Goal: Answer question/provide support

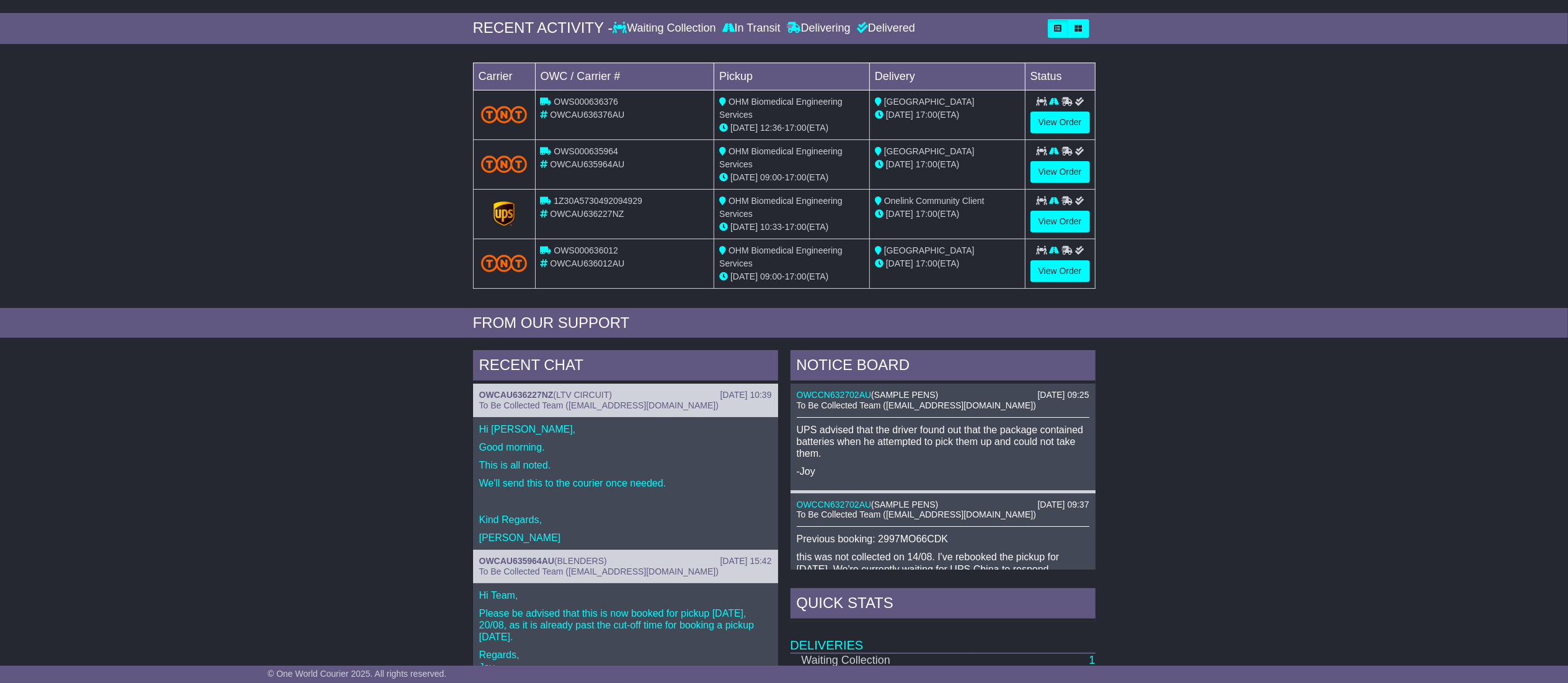
drag, startPoint x: 0, startPoint y: 0, endPoint x: 1581, endPoint y: 382, distance: 1626.5
click at [1567, 382] on html "[EMAIL_ADDRESS][DOMAIN_NAME] Logout [PERSON_NAME] [EMAIL_ADDRESS][DOMAIN_NAME] …" at bounding box center [784, 157] width 1568 height 683
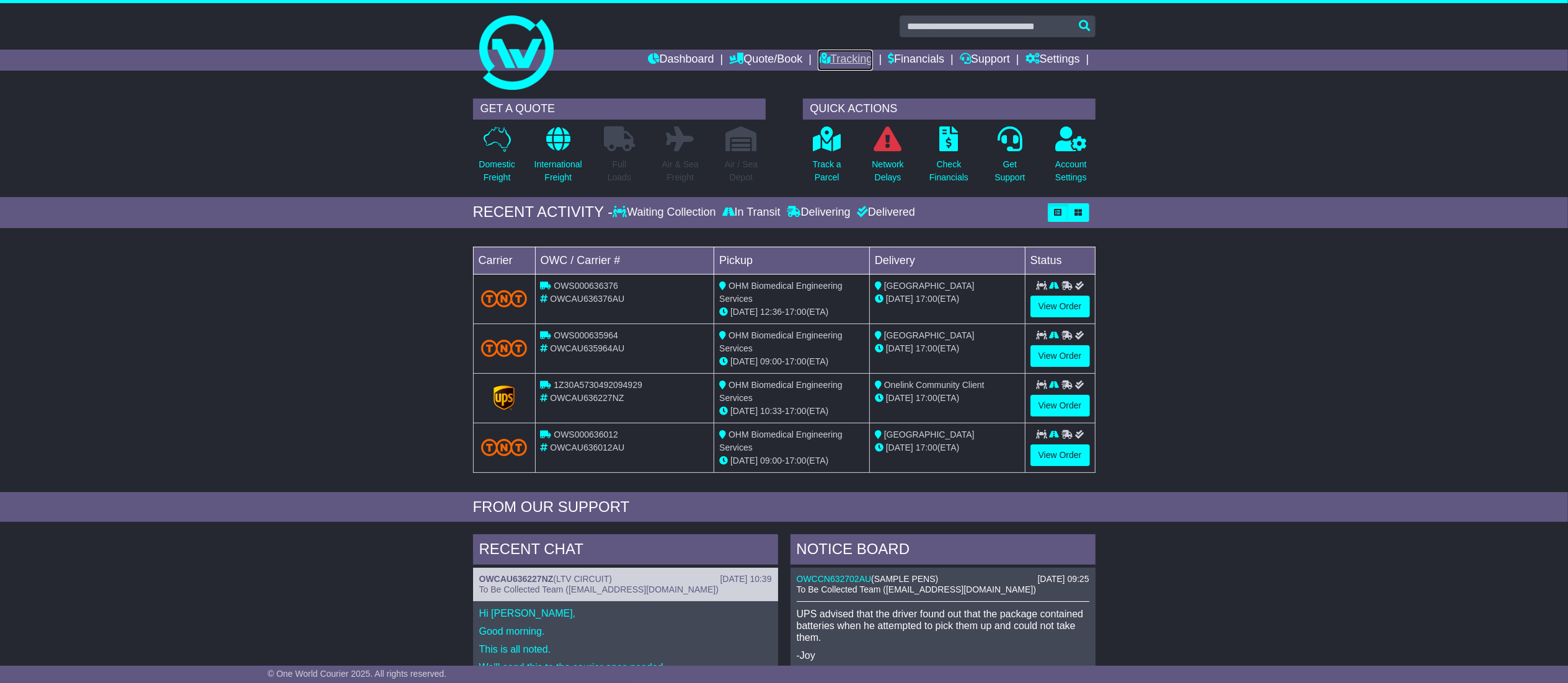
click at [839, 64] on link "Tracking" at bounding box center [845, 60] width 55 height 21
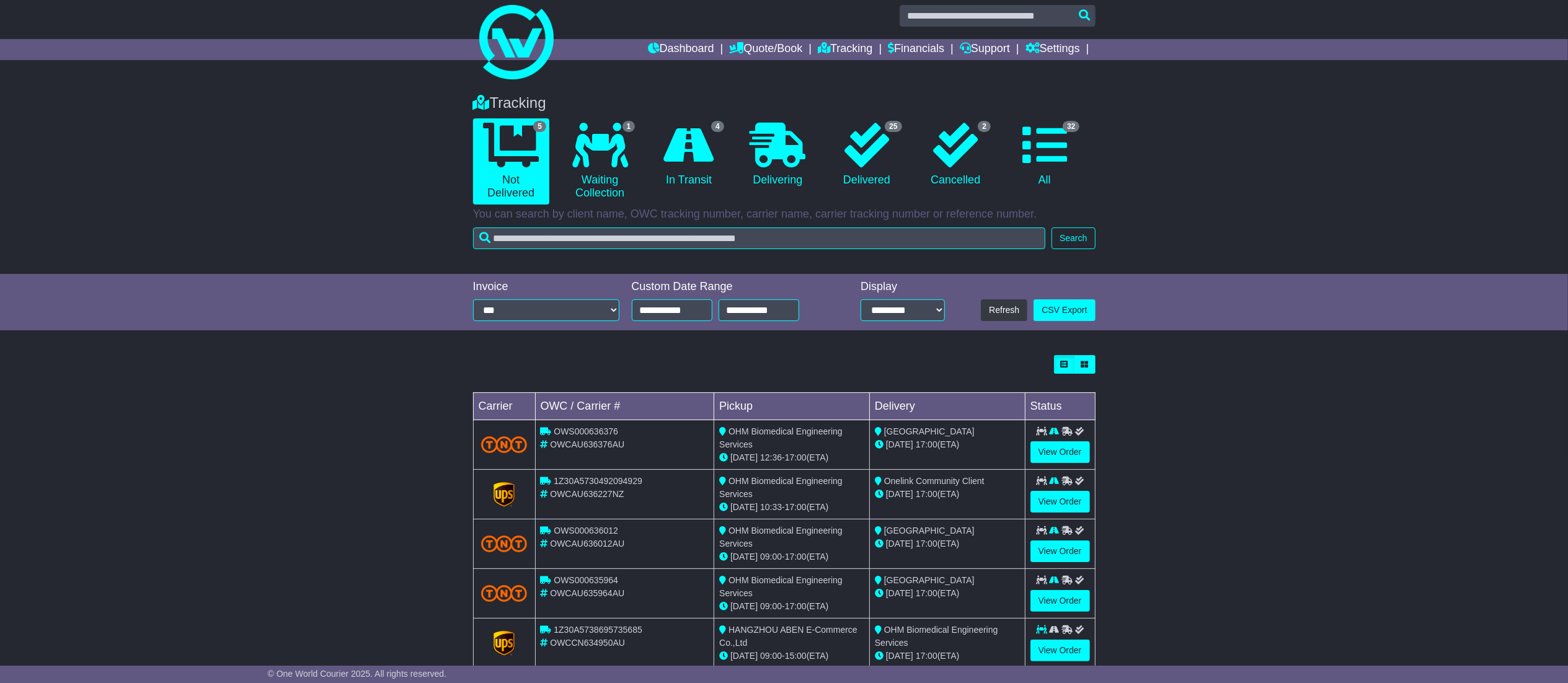
scroll to position [41, 0]
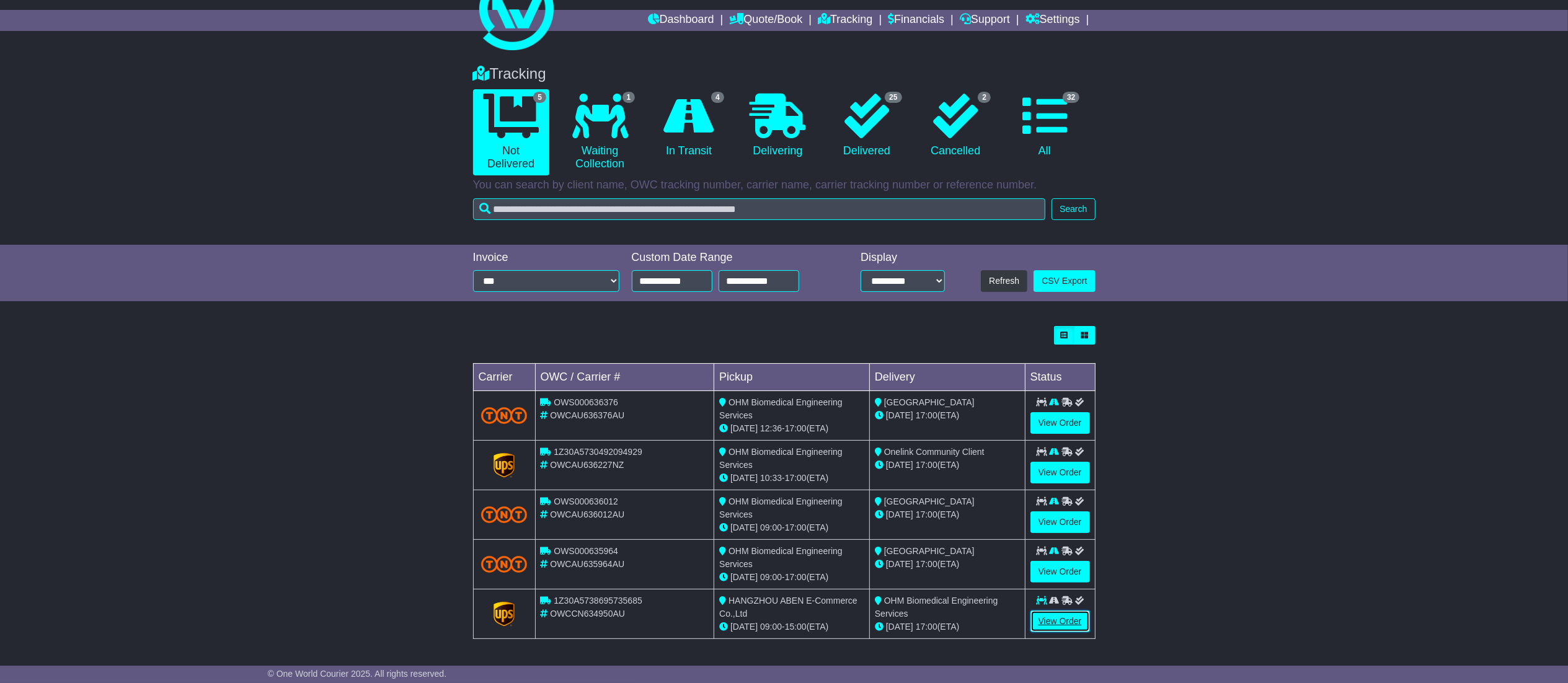
click at [1071, 623] on link "View Order" at bounding box center [1060, 621] width 59 height 21
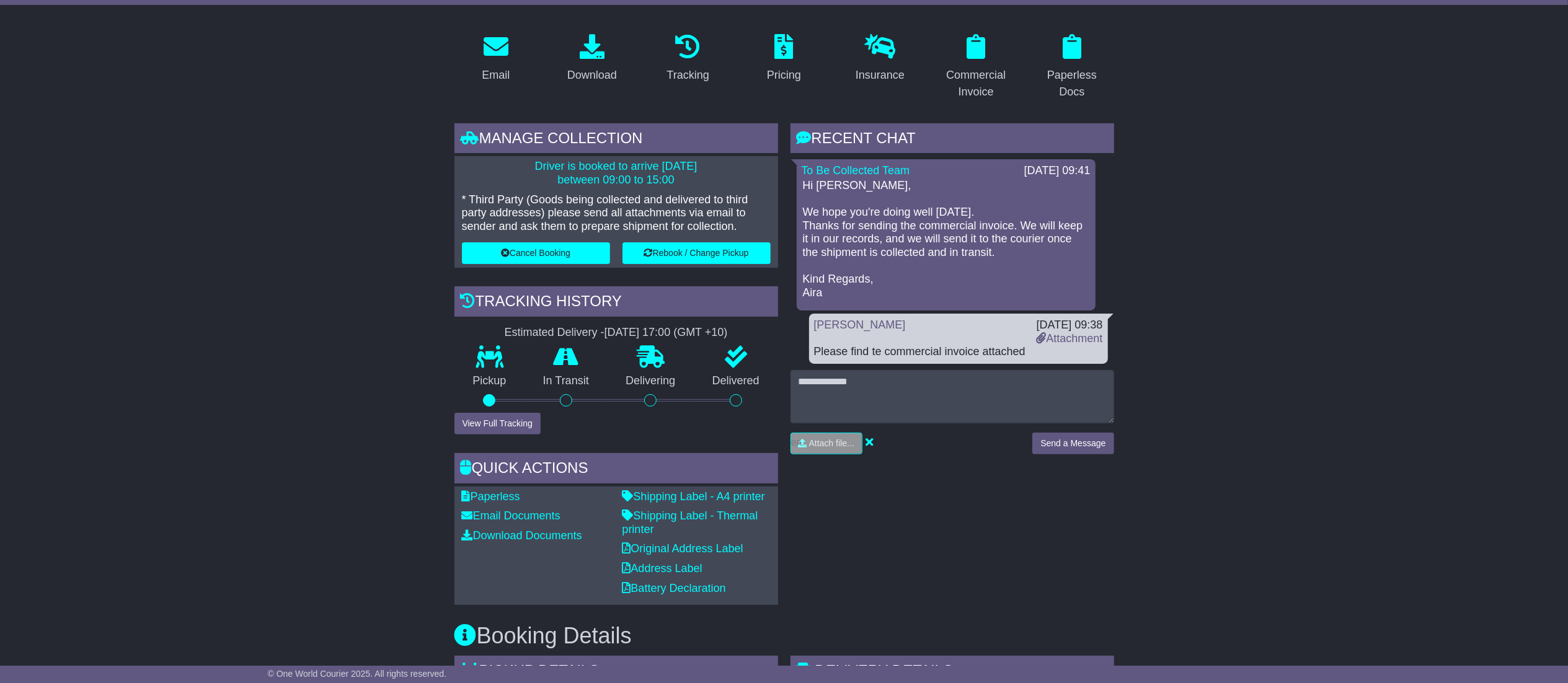
scroll to position [214, 0]
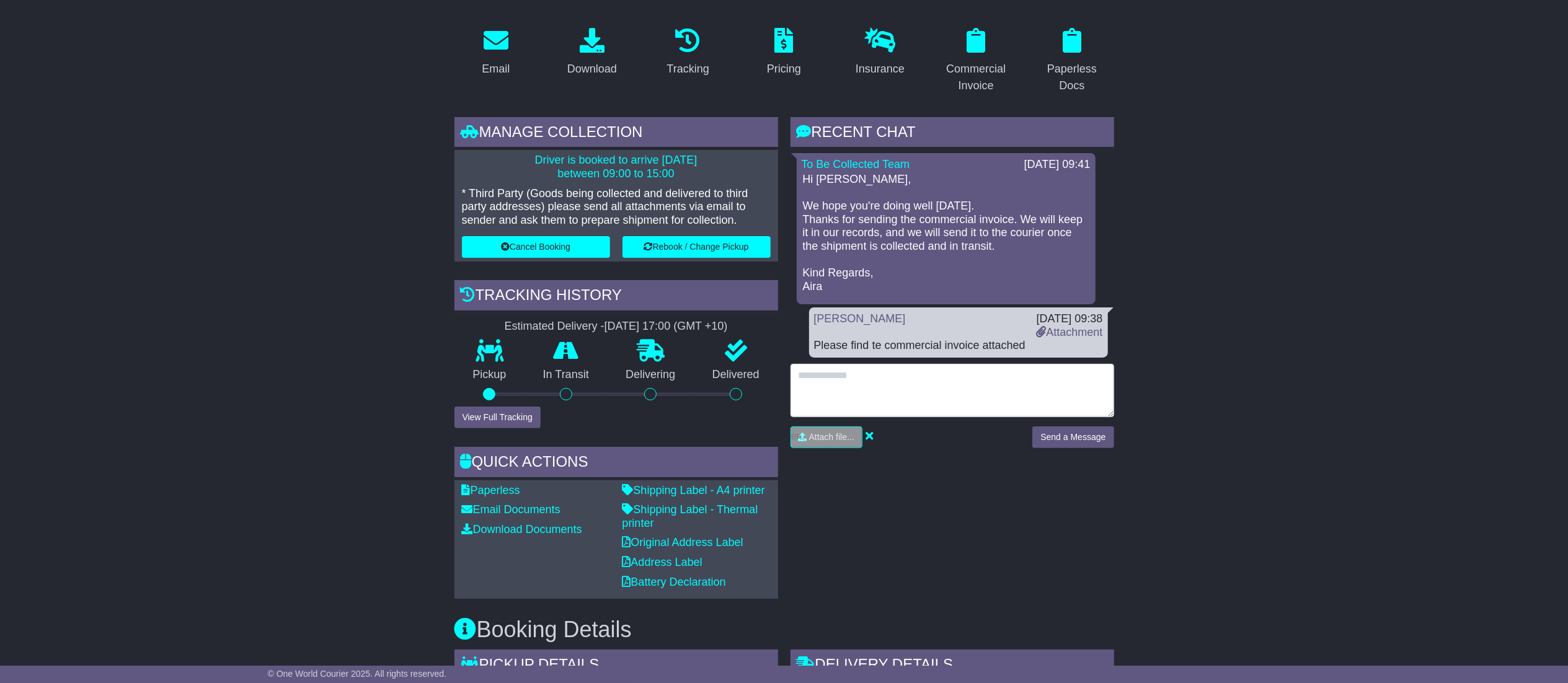
click at [932, 384] on textarea at bounding box center [952, 390] width 324 height 53
type textarea "**********"
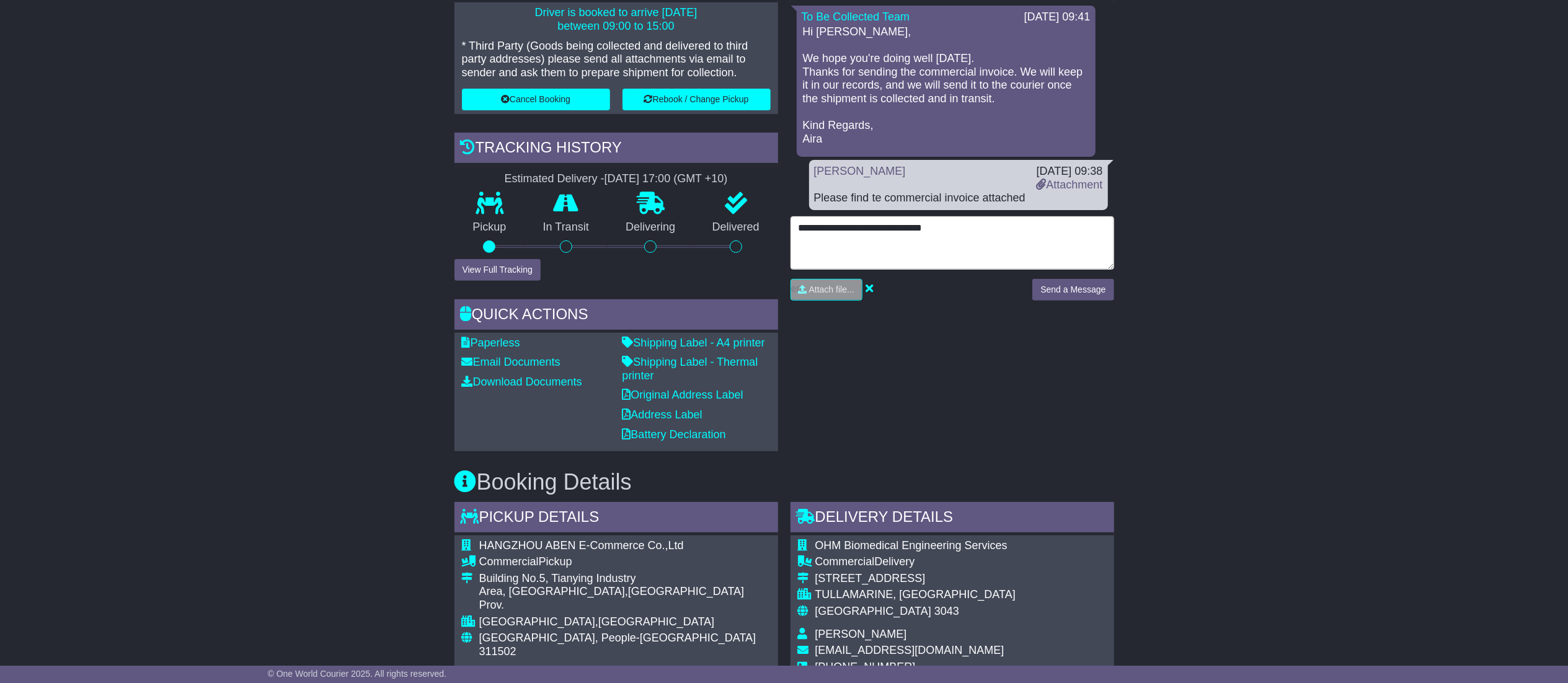
scroll to position [366, 0]
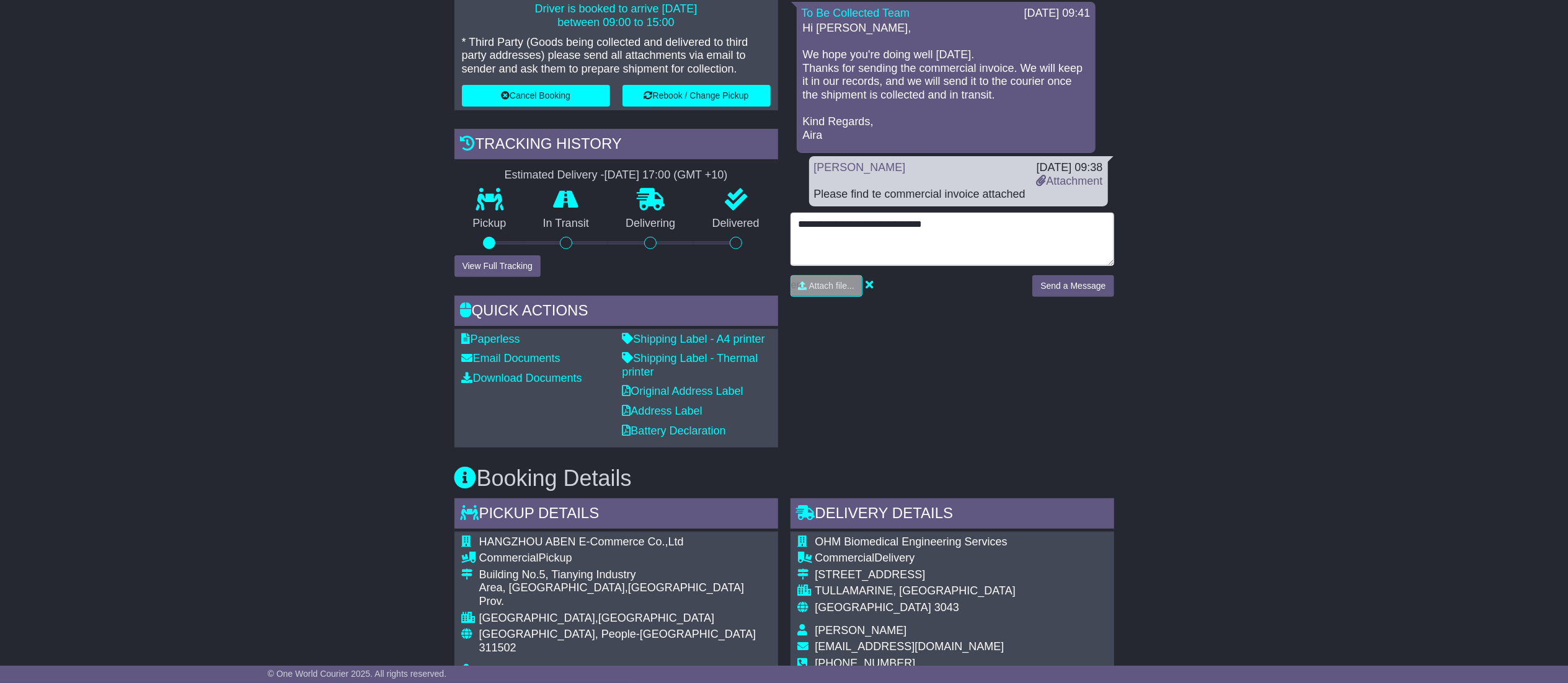
drag, startPoint x: 912, startPoint y: 235, endPoint x: 755, endPoint y: 240, distance: 157.1
click at [755, 240] on div "Email Download Tracking Pricing Insurance" at bounding box center [784, 655] width 672 height 1566
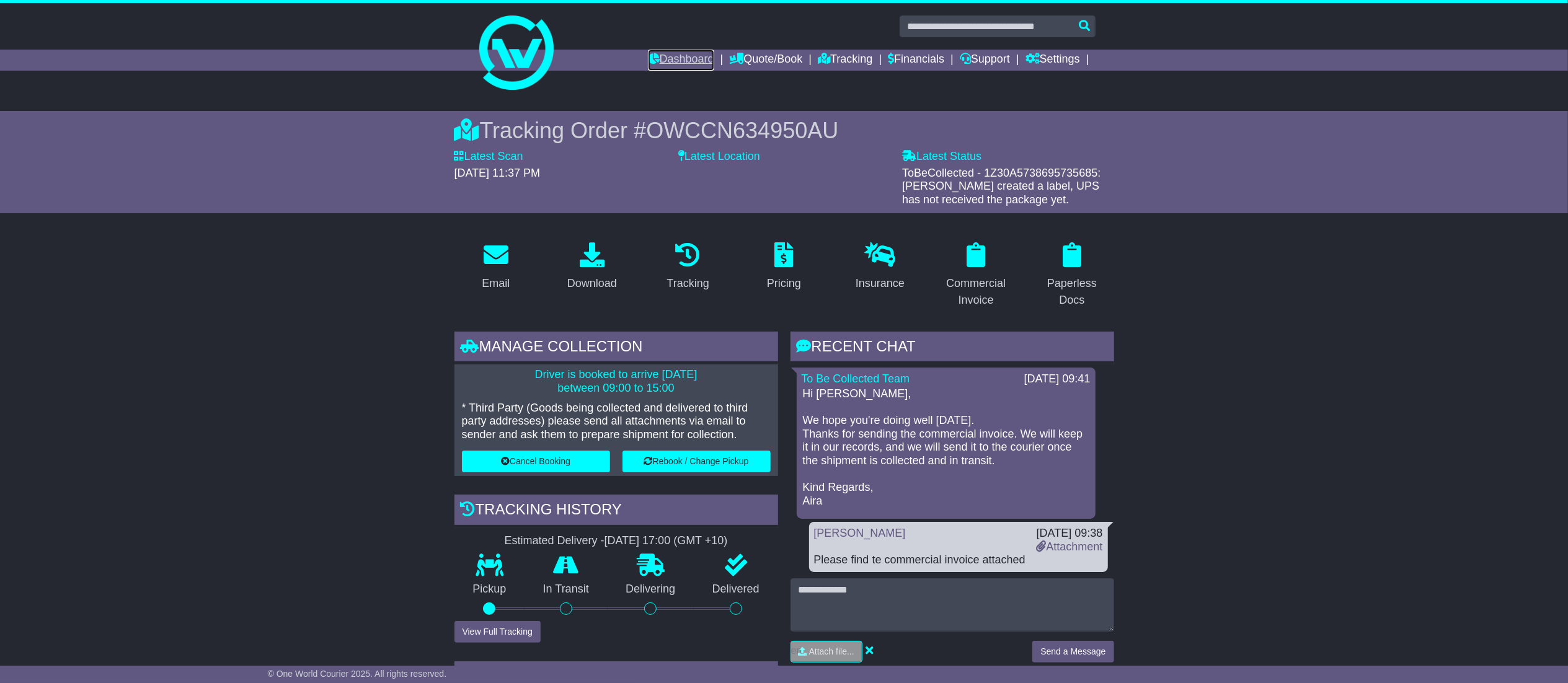
click link "Dashboard"
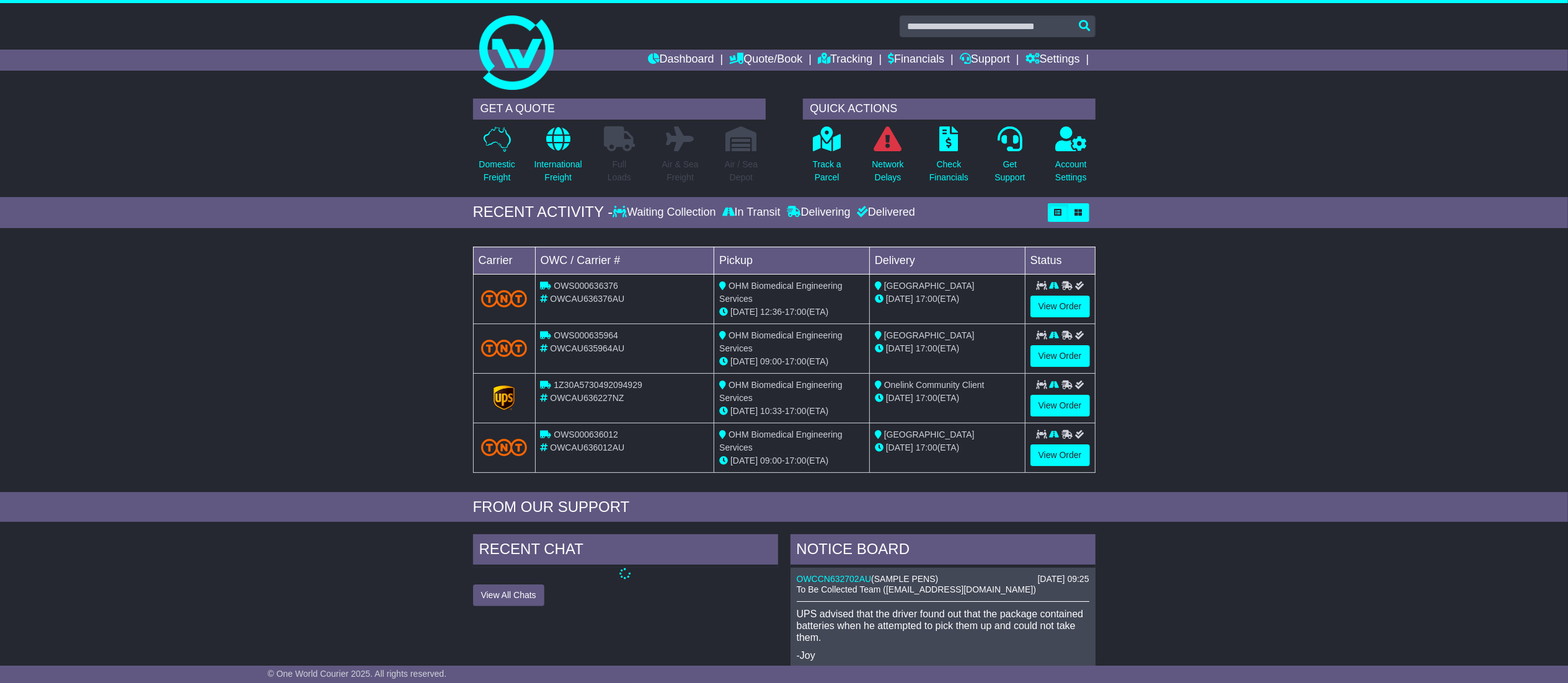
scroll to position [1, 0]
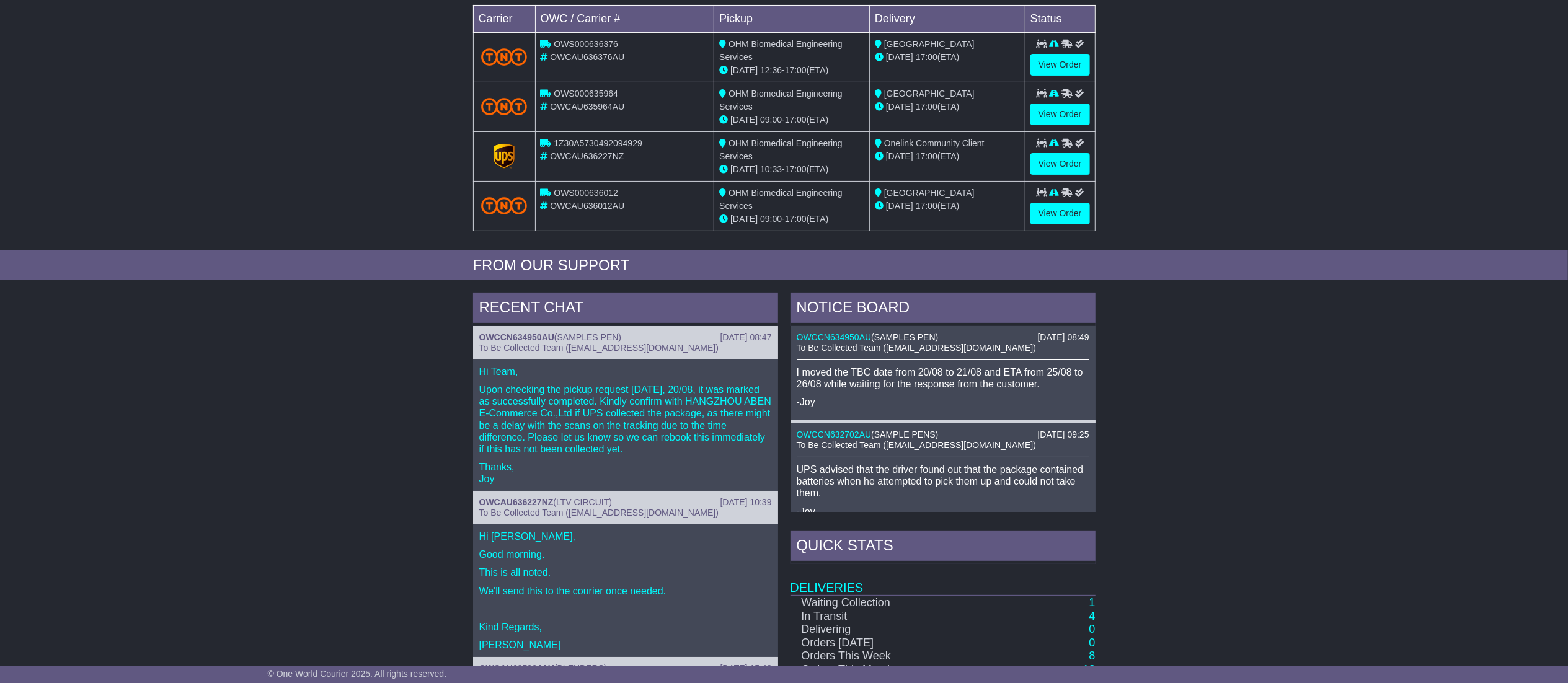
scroll to position [246, 0]
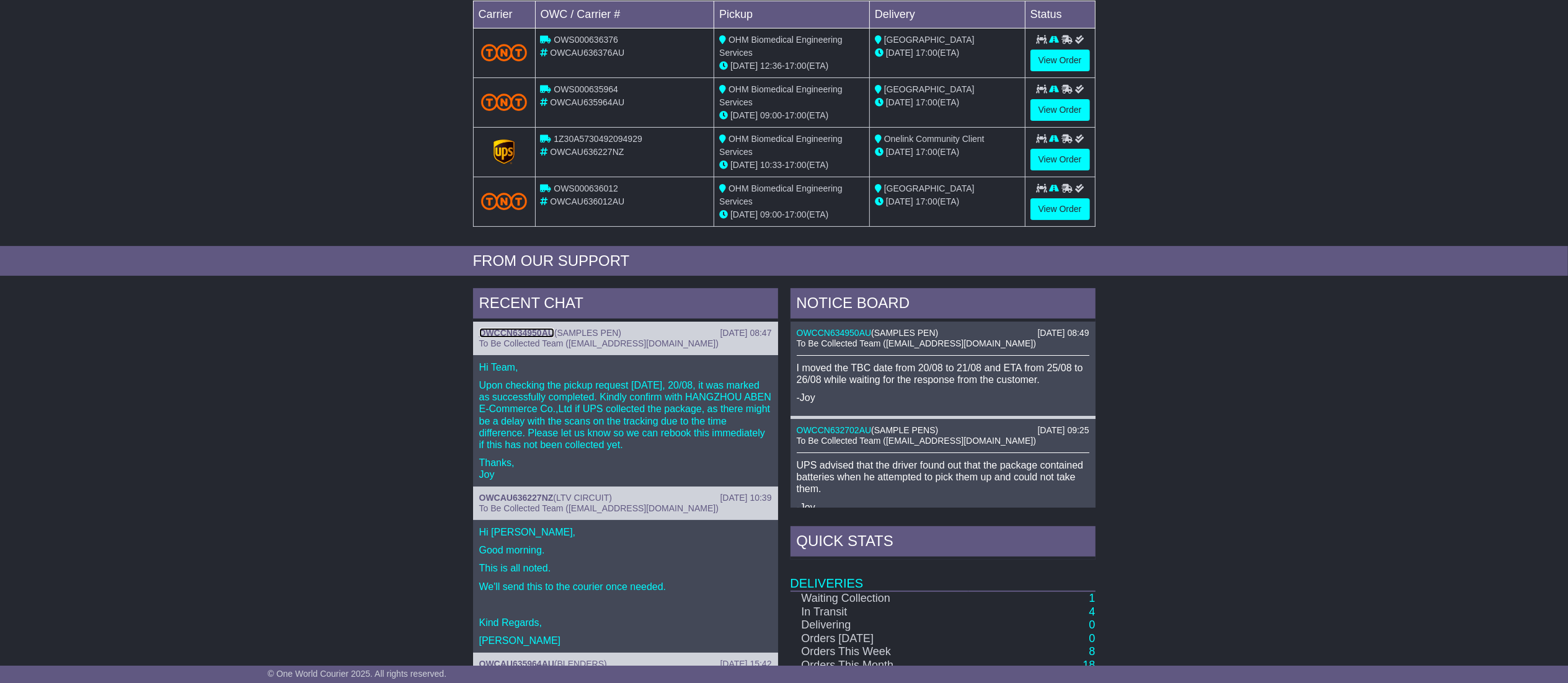
click at [547, 336] on link "OWCCN634950AU" at bounding box center [517, 332] width 75 height 10
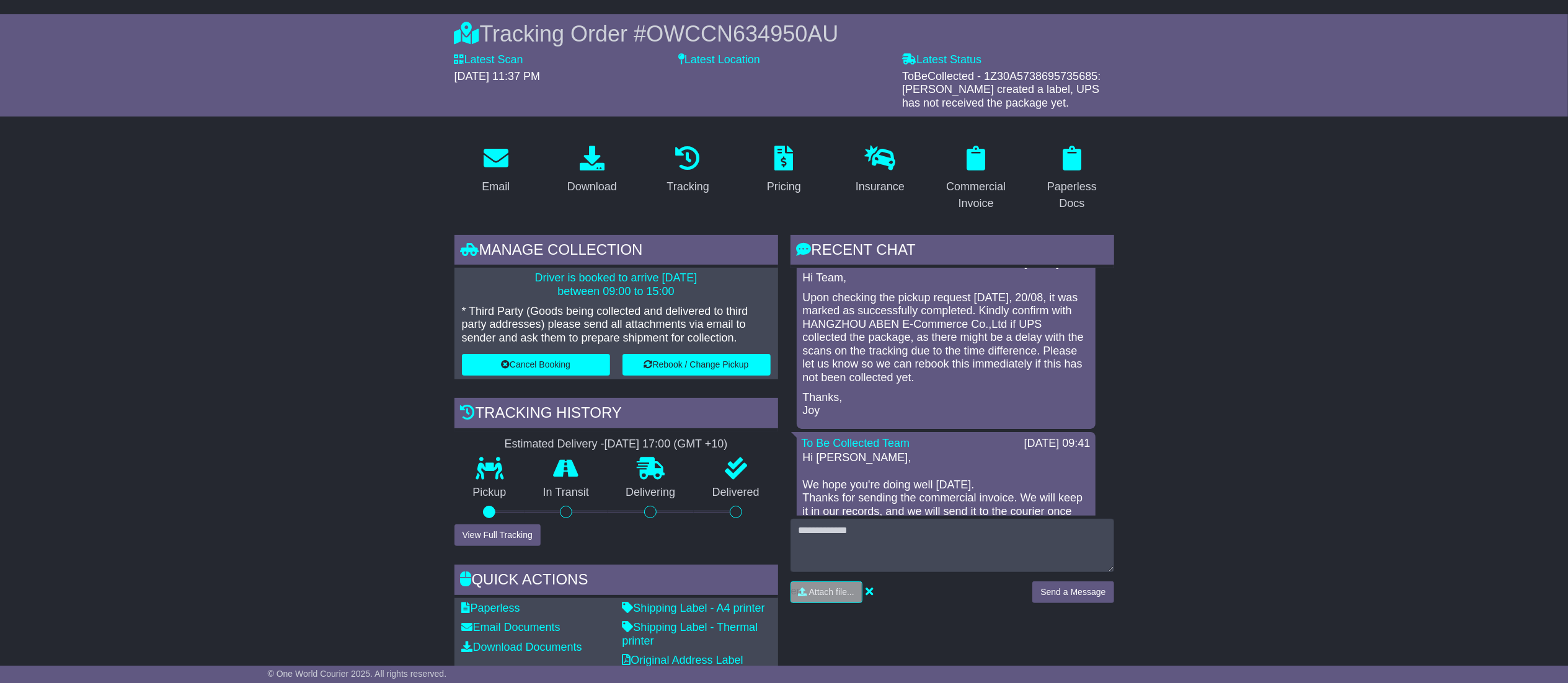
scroll to position [248, 0]
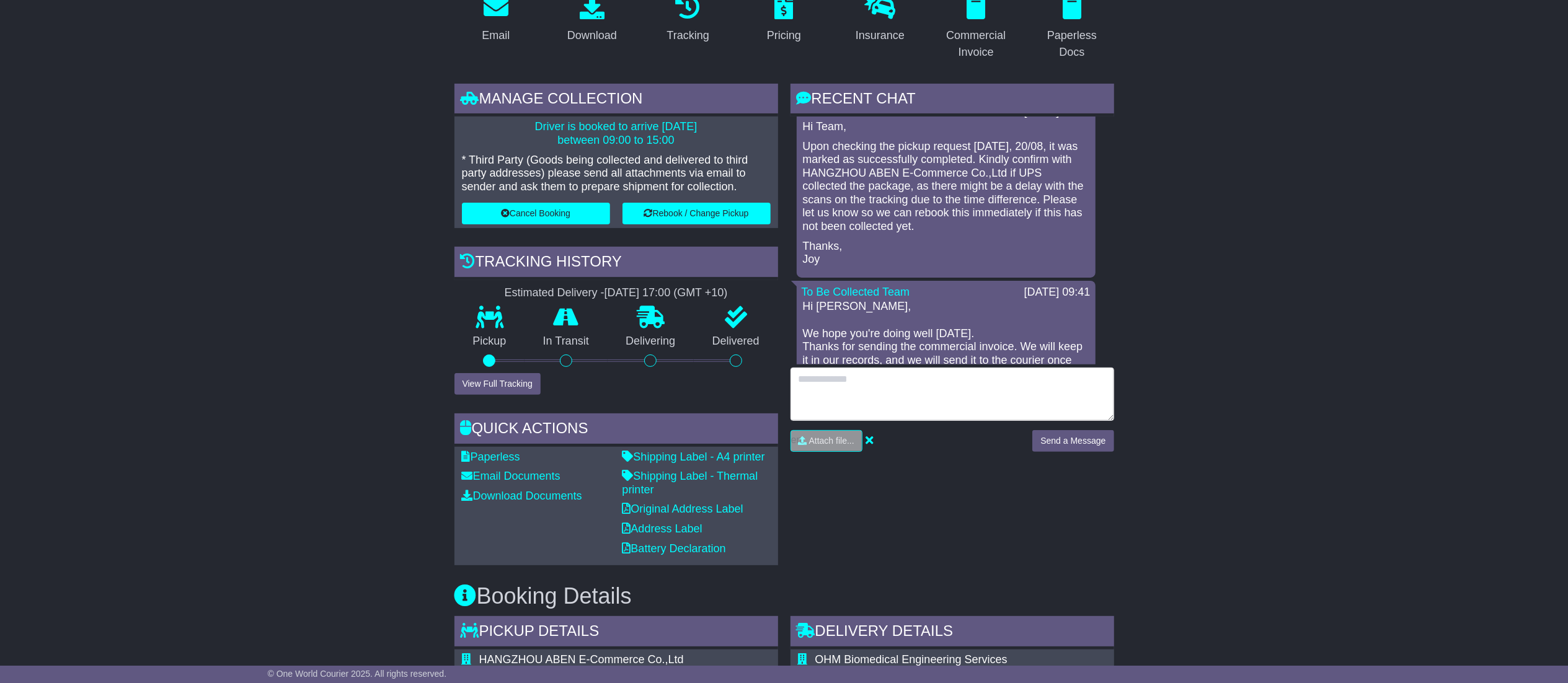
click at [885, 398] on textarea at bounding box center [952, 394] width 324 height 53
type textarea "*******"
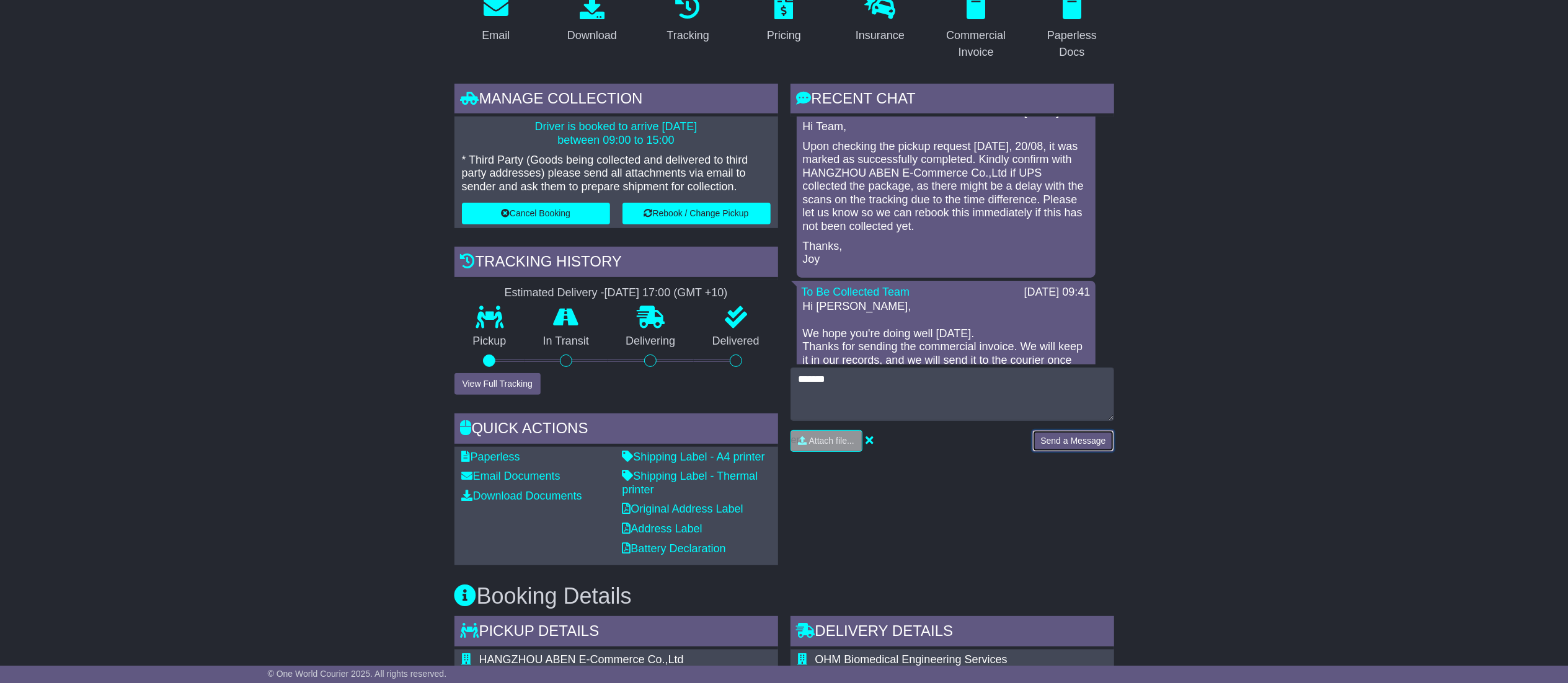
click at [1055, 443] on button "Send a Message" at bounding box center [1073, 441] width 82 height 21
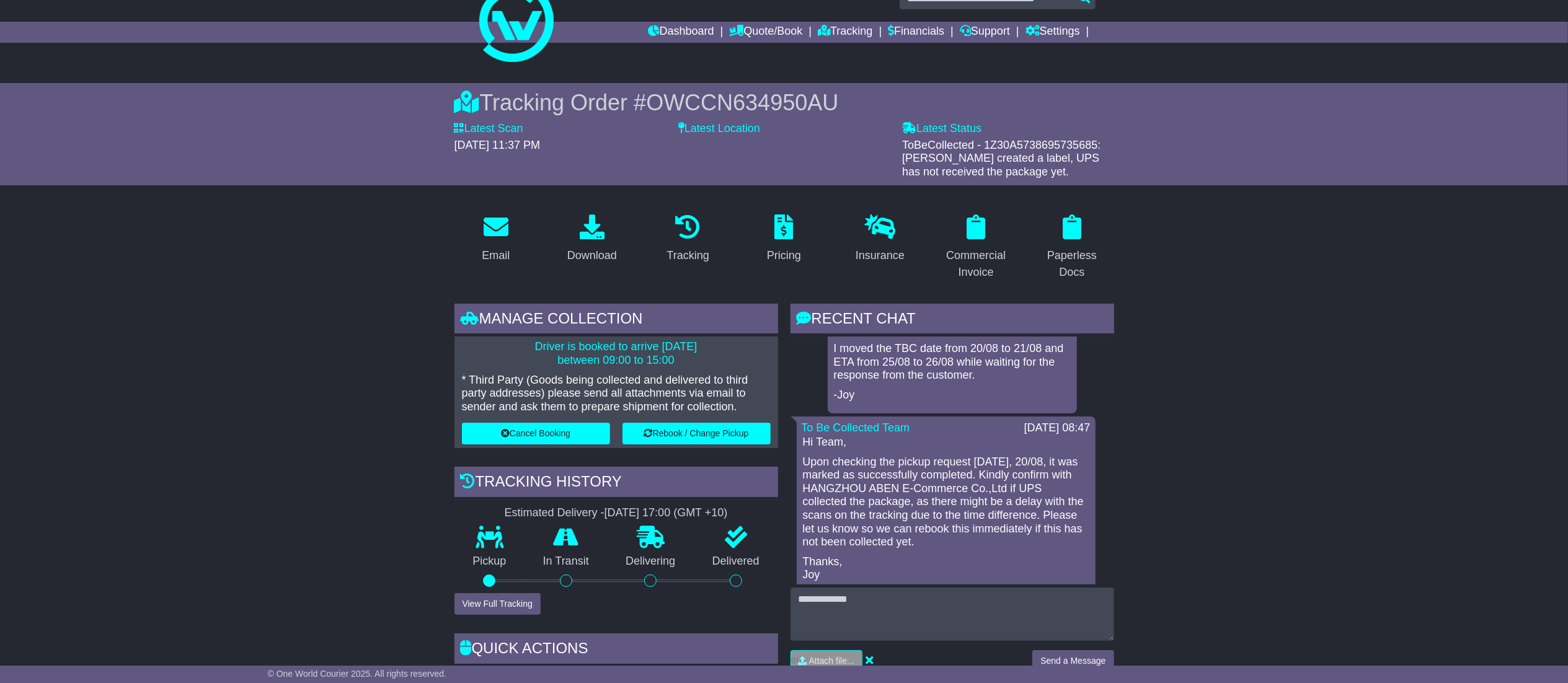
scroll to position [0, 0]
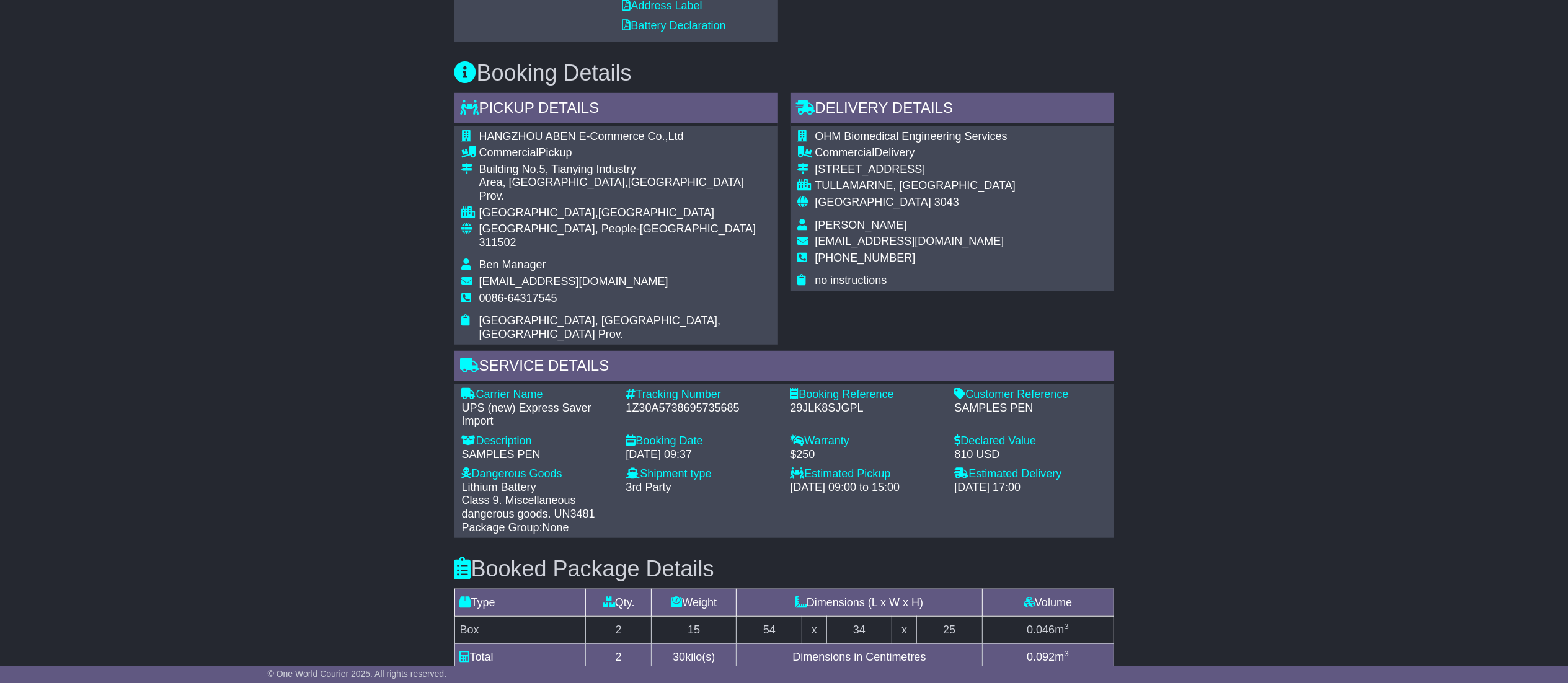
scroll to position [772, 0]
drag, startPoint x: 624, startPoint y: 366, endPoint x: 744, endPoint y: 369, distance: 120.0
click at [744, 387] on div "Tracking Number - 1Z30A5738695735685" at bounding box center [702, 407] width 165 height 40
copy div "1Z30A5738695735685"
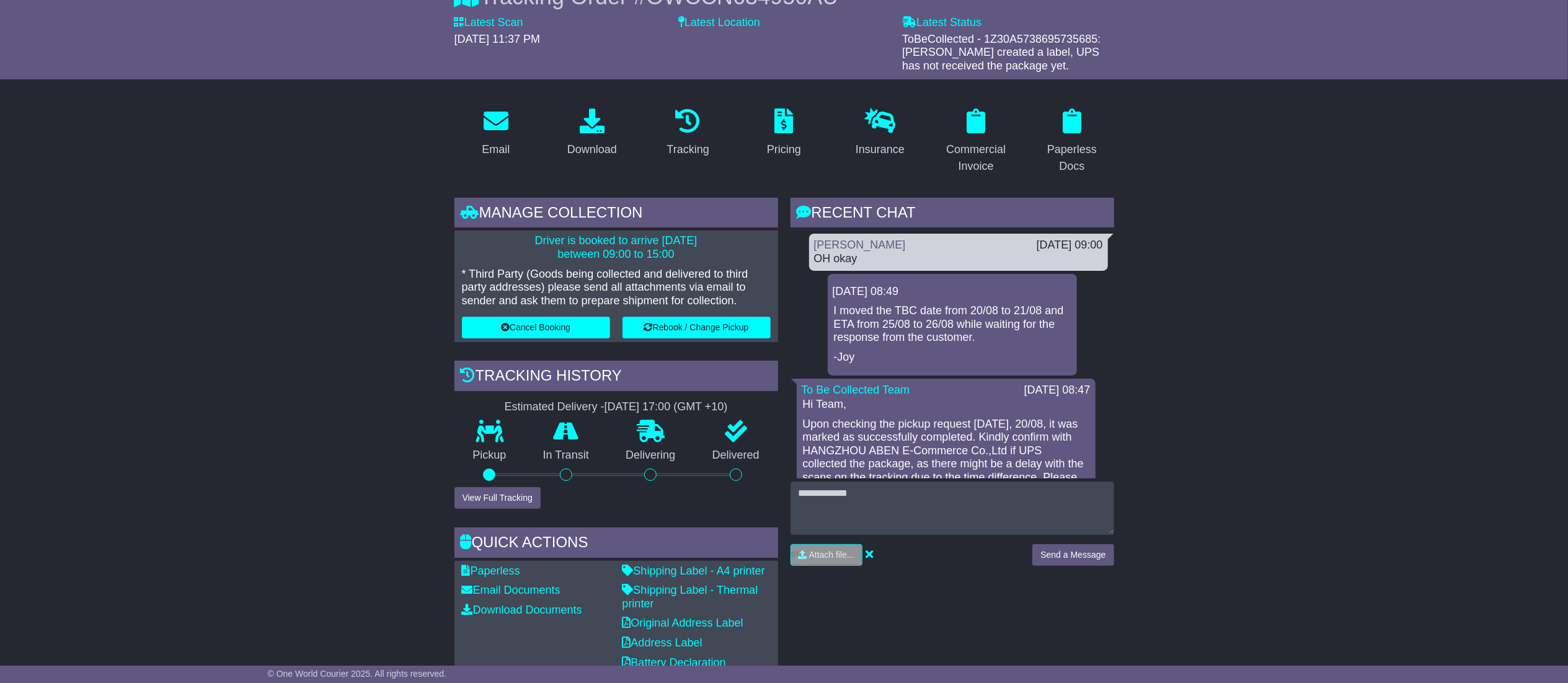
scroll to position [0, 0]
